Goal: Information Seeking & Learning: Understand process/instructions

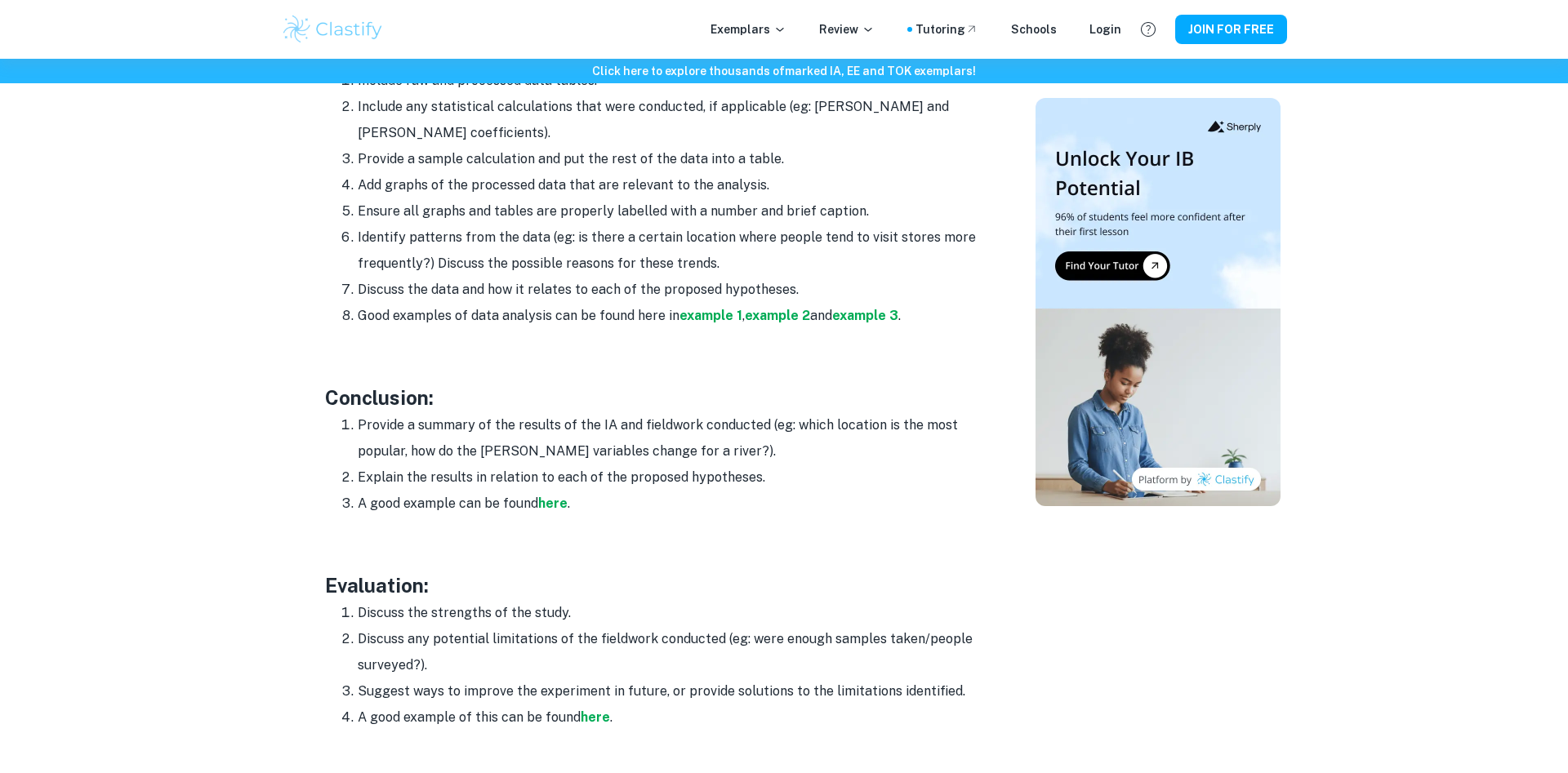
scroll to position [2499, 0]
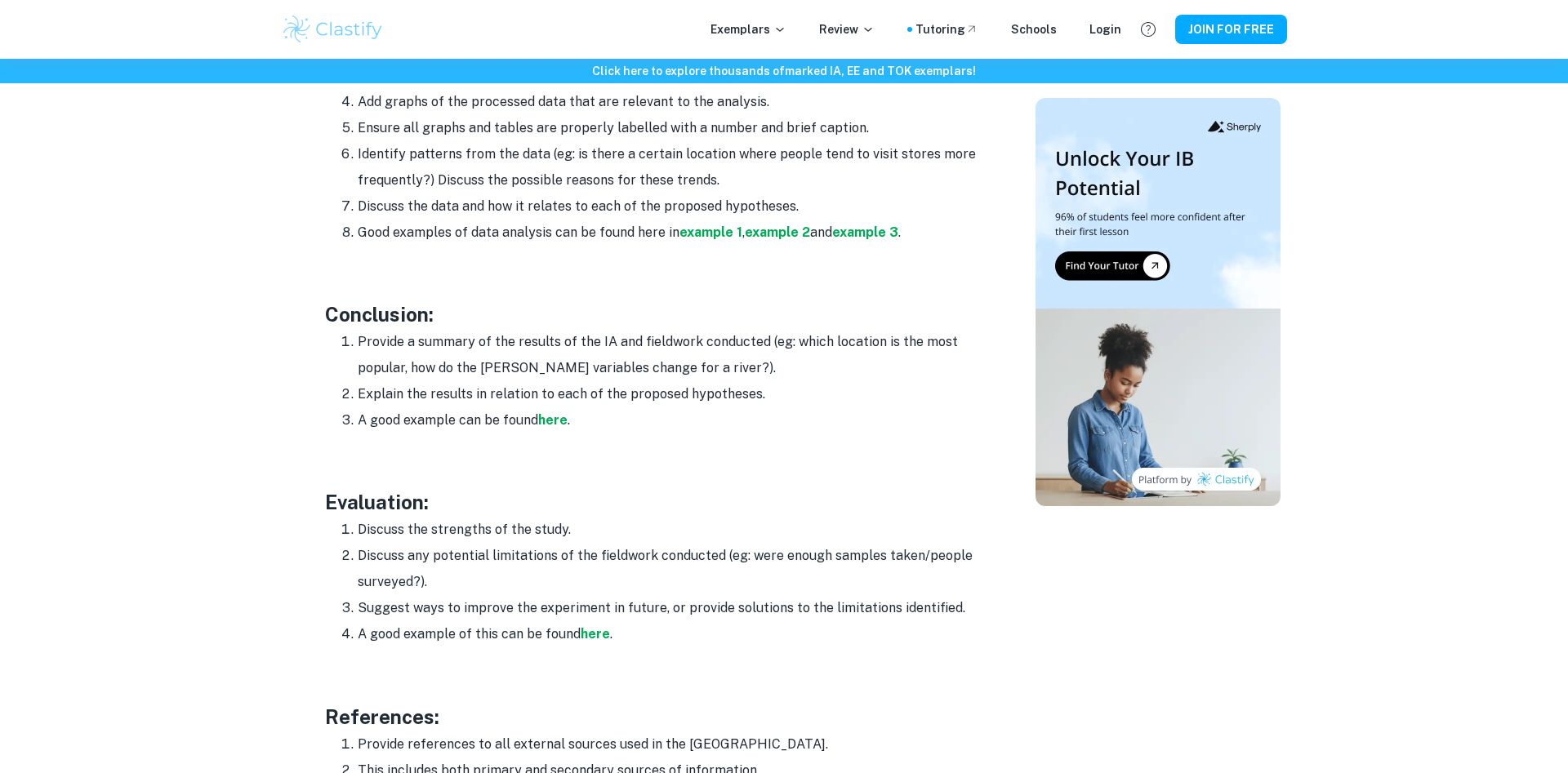
drag, startPoint x: 327, startPoint y: 305, endPoint x: 334, endPoint y: 309, distance: 8.1
click at [334, 329] on ol "Provide a summary of the results of the IA and fieldwork conducted (eg: which l…" at bounding box center [652, 381] width 654 height 105
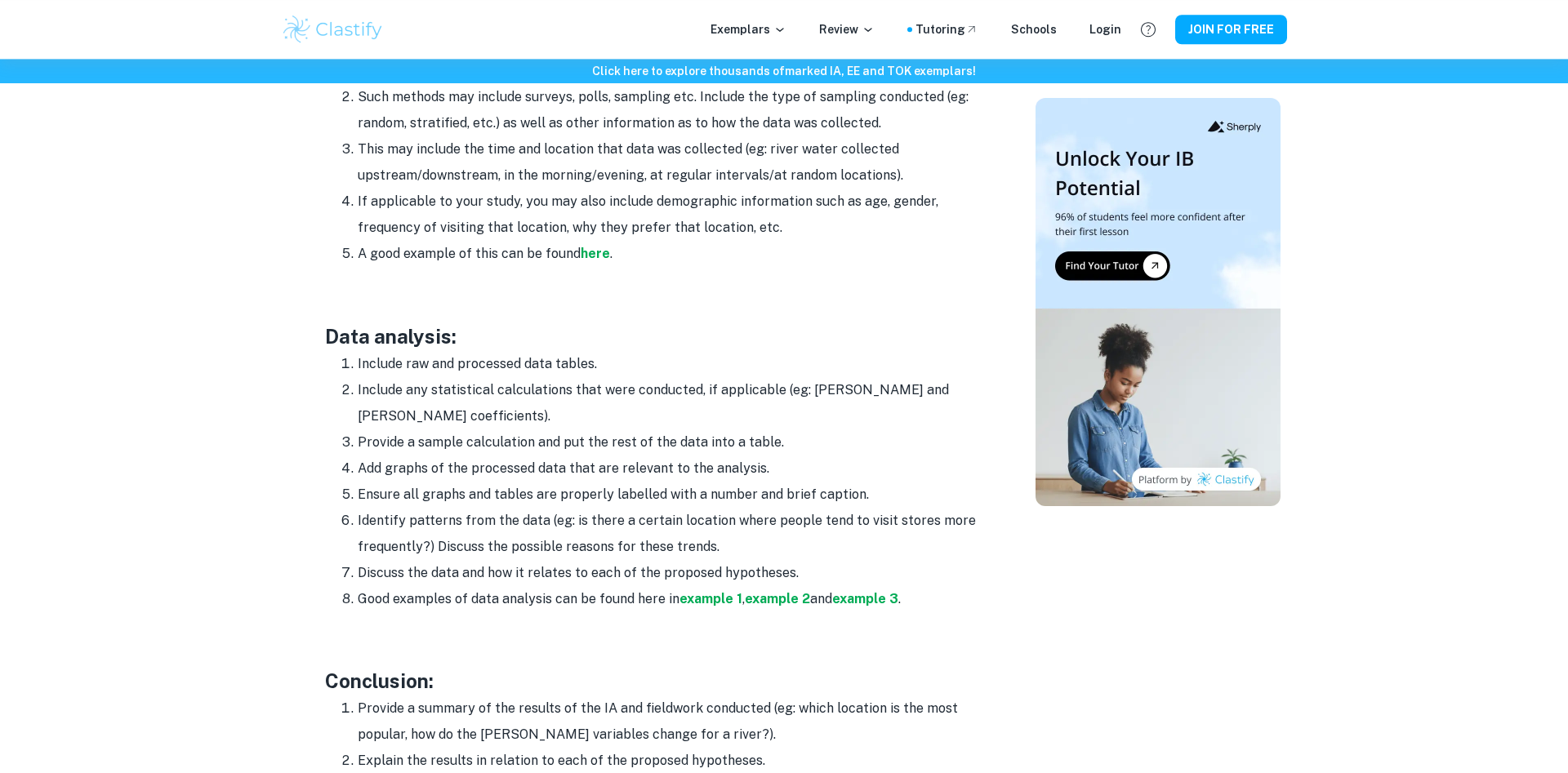
scroll to position [2082, 0]
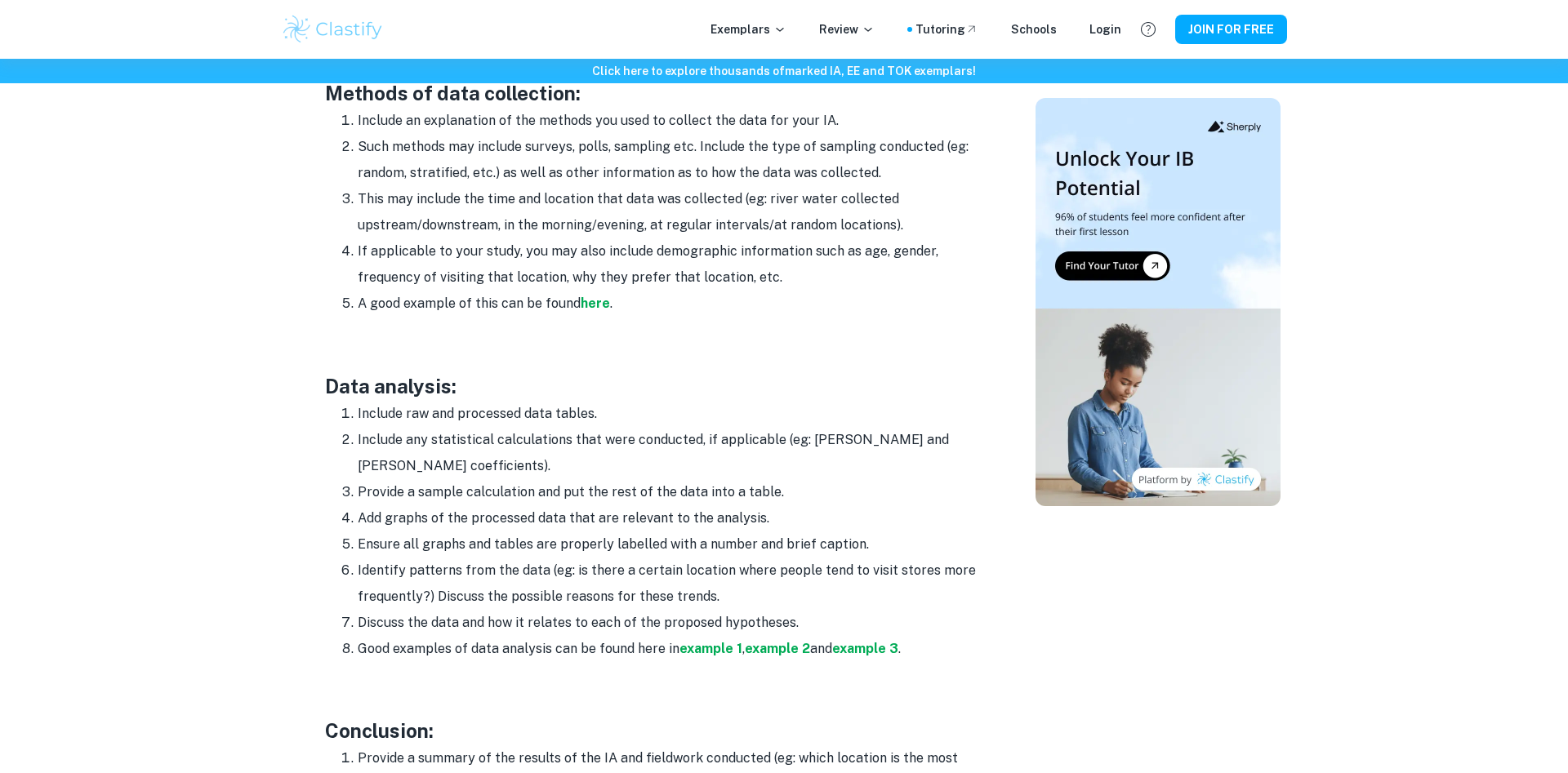
drag, startPoint x: 354, startPoint y: 382, endPoint x: 613, endPoint y: 381, distance: 259.0
click at [613, 401] on li "Include raw and processed data tables." at bounding box center [668, 414] width 621 height 26
drag, startPoint x: 613, startPoint y: 381, endPoint x: 325, endPoint y: 399, distance: 288.6
click at [325, 401] on ol "Include raw and processed data tables. Include any statistical calculations tha…" at bounding box center [652, 531] width 654 height 261
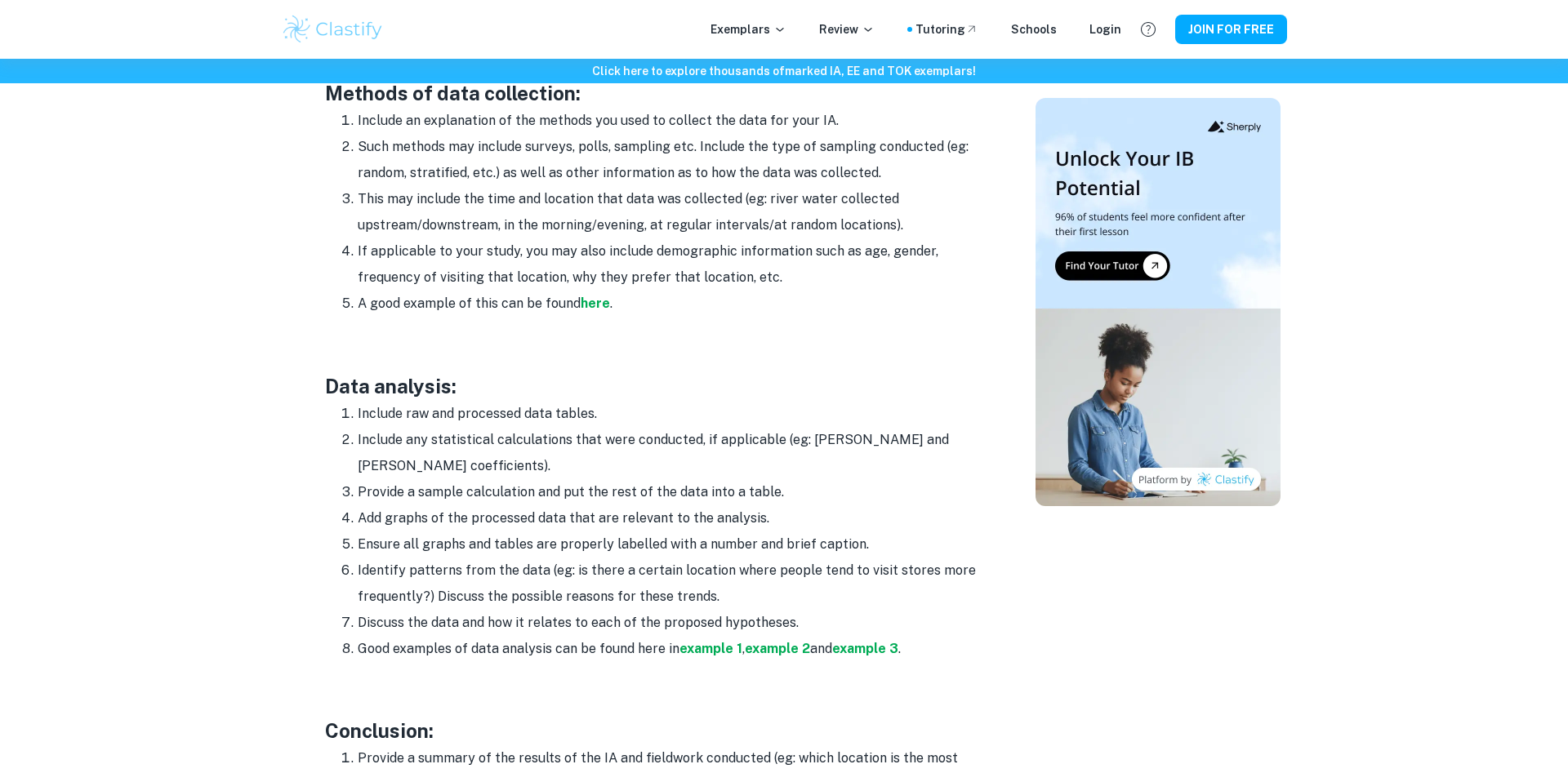
drag, startPoint x: 337, startPoint y: 398, endPoint x: 635, endPoint y: 385, distance: 298.3
click at [635, 401] on ol "Include raw and processed data tables. Include any statistical calculations tha…" at bounding box center [652, 531] width 654 height 261
drag, startPoint x: 348, startPoint y: 416, endPoint x: 557, endPoint y: 416, distance: 209.0
click at [557, 427] on li "Include any statistical calculations that were conducted, if applicable (eg: [P…" at bounding box center [668, 453] width 621 height 52
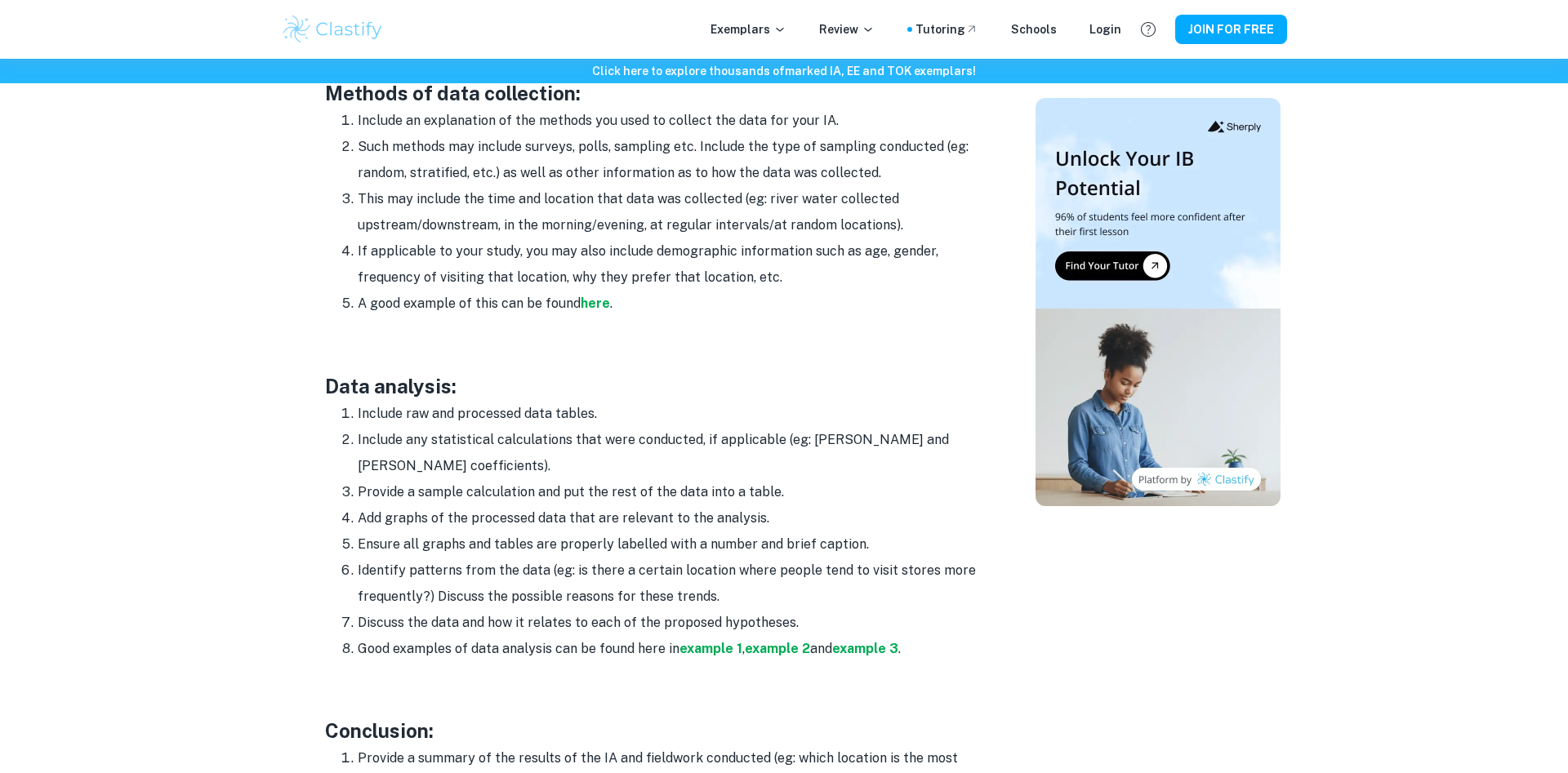
drag, startPoint x: 343, startPoint y: 465, endPoint x: 522, endPoint y: 467, distance: 179.0
click at [521, 479] on li "Provide a sample calculation and put the rest of the data into a table." at bounding box center [668, 492] width 621 height 26
drag, startPoint x: 546, startPoint y: 469, endPoint x: 695, endPoint y: 473, distance: 149.1
click at [695, 479] on li "Provide a sample calculation and put the rest of the data into a table." at bounding box center [668, 492] width 621 height 26
drag, startPoint x: 357, startPoint y: 489, endPoint x: 459, endPoint y: 486, distance: 102.0
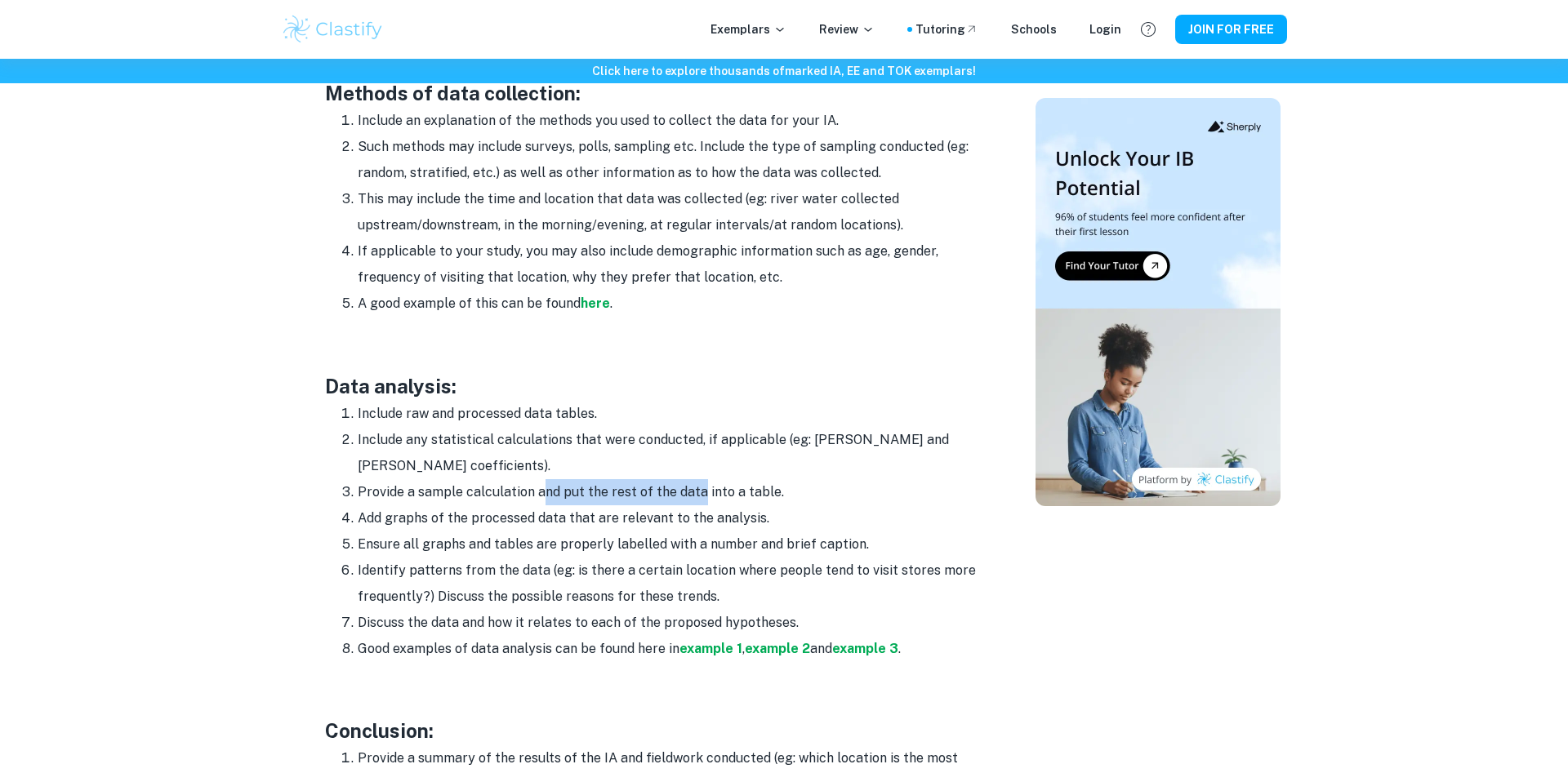
click at [459, 505] on li "Add graphs of the processed data that are relevant to the analysis." at bounding box center [668, 519] width 621 height 26
click at [462, 505] on li "Add graphs of the processed data that are relevant to the analysis." at bounding box center [668, 519] width 621 height 26
drag, startPoint x: 373, startPoint y: 602, endPoint x: 557, endPoint y: 591, distance: 184.3
click at [557, 610] on li "Discuss the data and how it relates to each of the proposed hypotheses." at bounding box center [668, 623] width 621 height 26
